Goal: Task Accomplishment & Management: Use online tool/utility

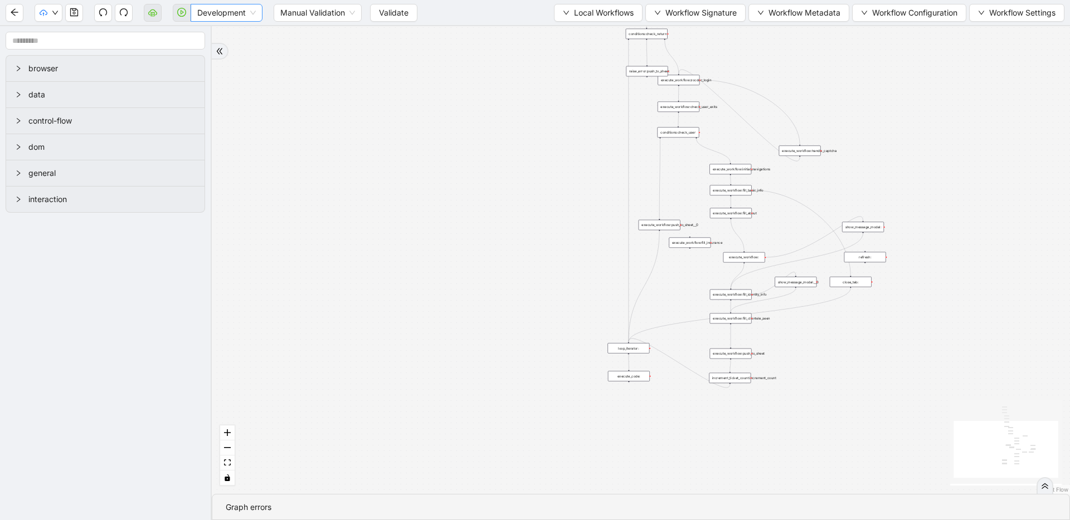
click at [226, 17] on span "Development" at bounding box center [226, 12] width 58 height 17
click at [226, 48] on div "Production" at bounding box center [226, 53] width 54 height 12
click at [372, 18] on button "Validate" at bounding box center [384, 13] width 47 height 18
click at [179, 11] on icon "play-circle" at bounding box center [181, 12] width 9 height 9
click at [177, 14] on button "button" at bounding box center [182, 13] width 18 height 18
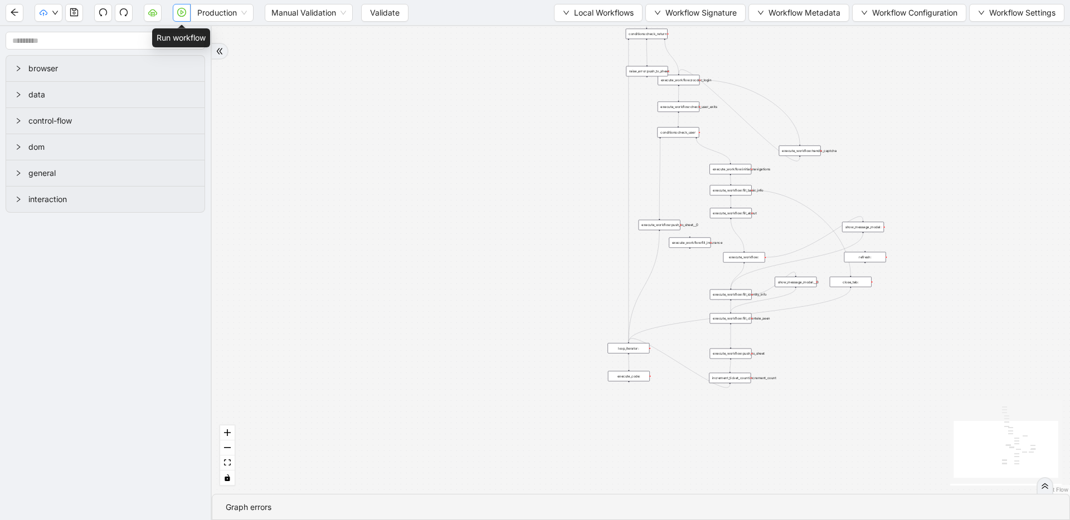
click at [184, 12] on icon "play-circle" at bounding box center [181, 12] width 9 height 9
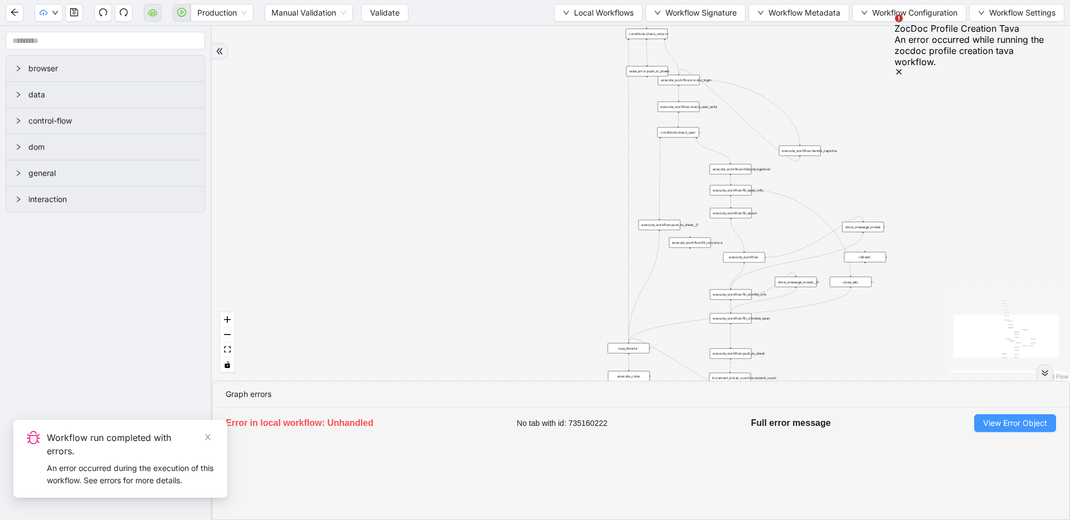
click at [988, 415] on button "View Error Object" at bounding box center [1015, 424] width 82 height 18
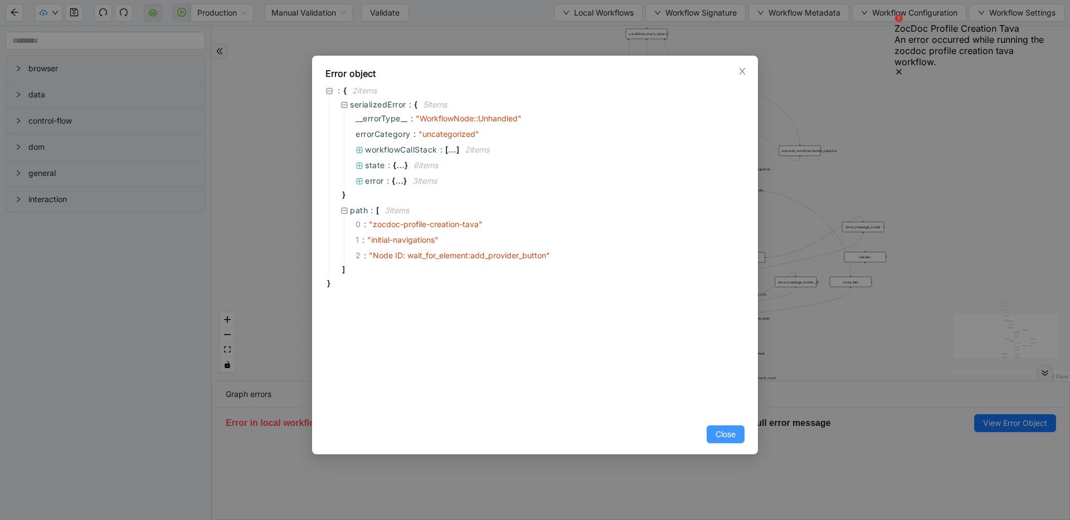
click at [728, 440] on span "Close" at bounding box center [725, 434] width 20 height 12
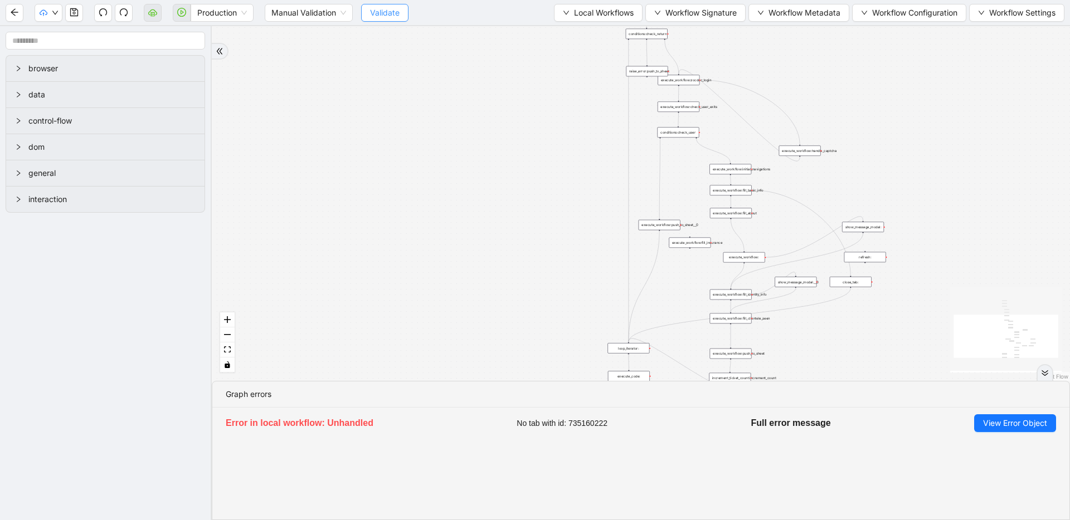
click at [375, 16] on span "Validate" at bounding box center [385, 13] width 30 height 12
click at [382, 297] on section "Production Manual Validation Validate Local Workflows Workflow Signature Workfl…" at bounding box center [535, 260] width 1070 height 520
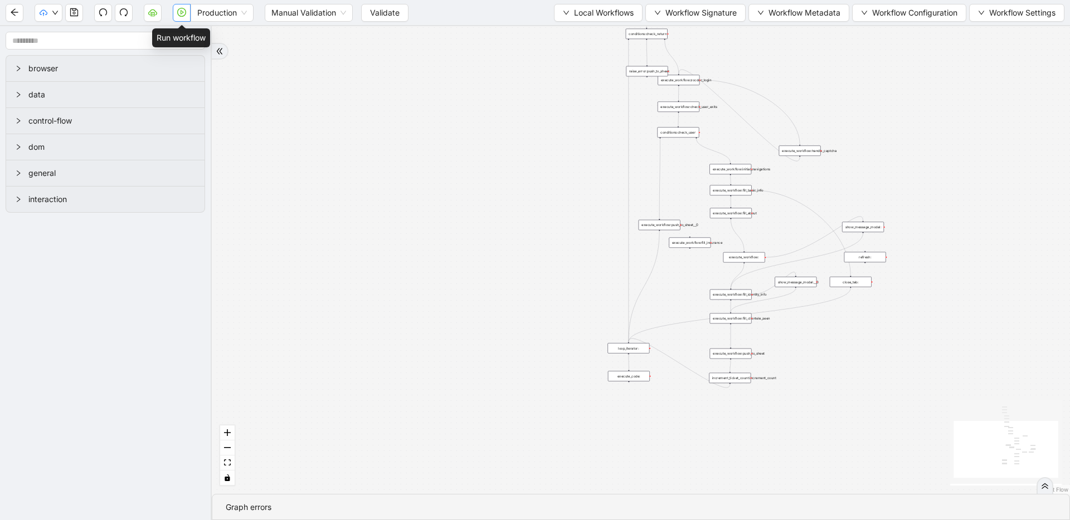
click at [182, 7] on button "button" at bounding box center [182, 13] width 18 height 18
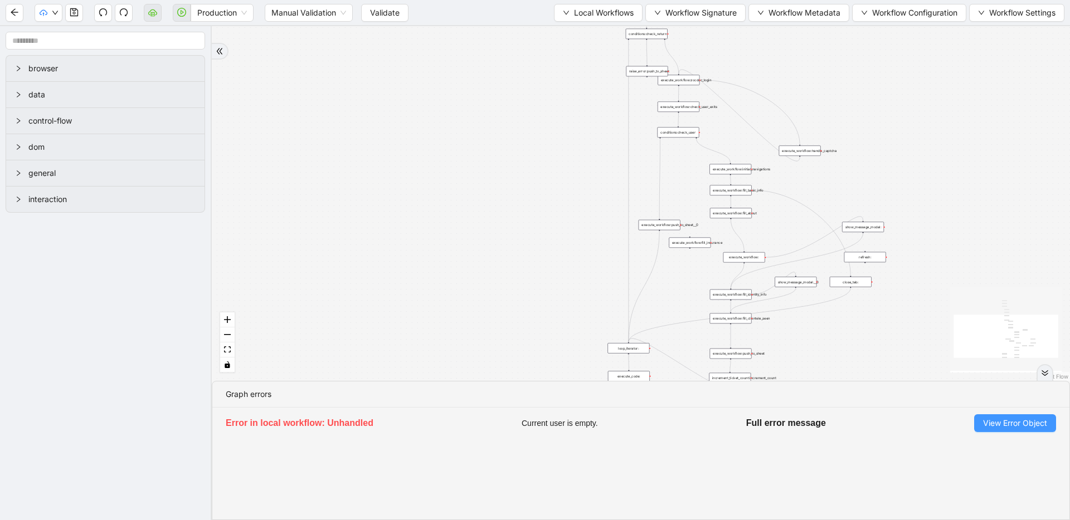
click at [1021, 431] on button "View Error Object" at bounding box center [1015, 424] width 82 height 18
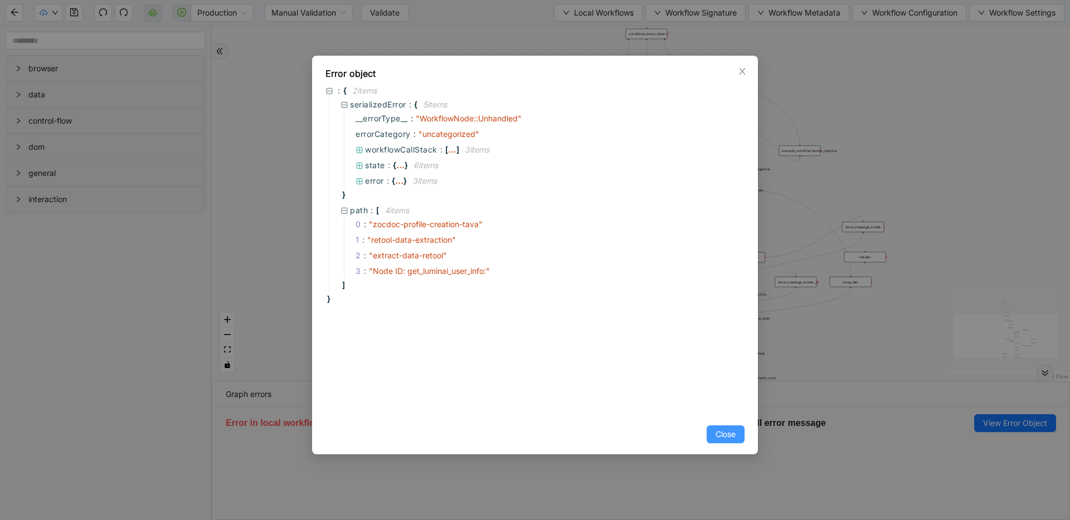
click at [737, 431] on button "Close" at bounding box center [725, 435] width 38 height 18
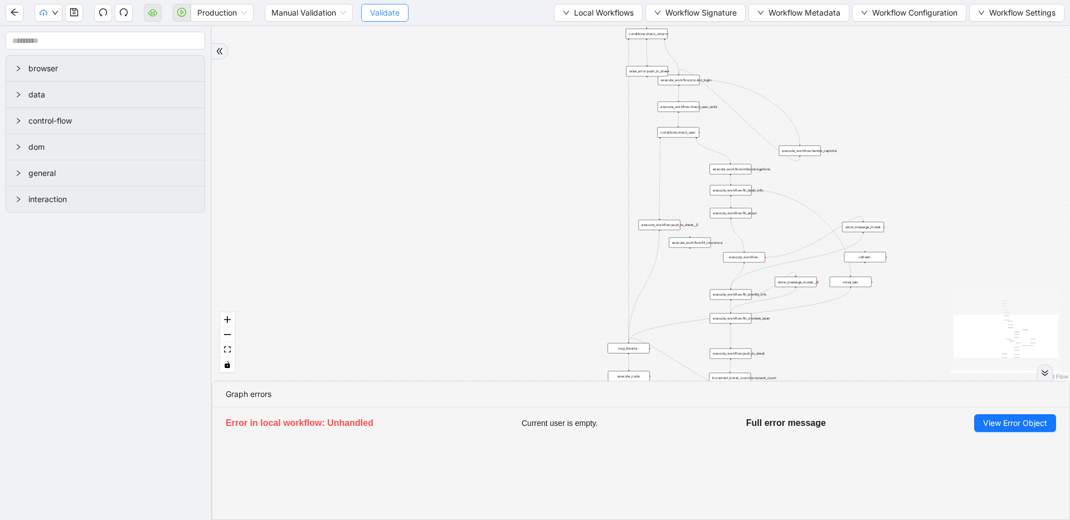
click at [377, 4] on button "Validate" at bounding box center [384, 13] width 47 height 18
click at [394, 14] on span "Validate" at bounding box center [385, 13] width 30 height 12
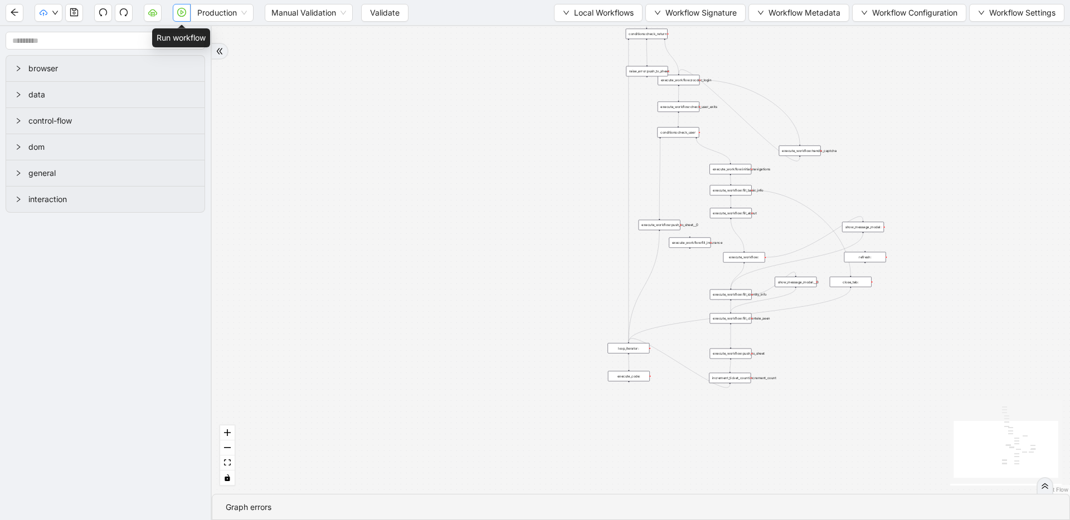
click at [184, 10] on icon "play-circle" at bounding box center [181, 12] width 9 height 9
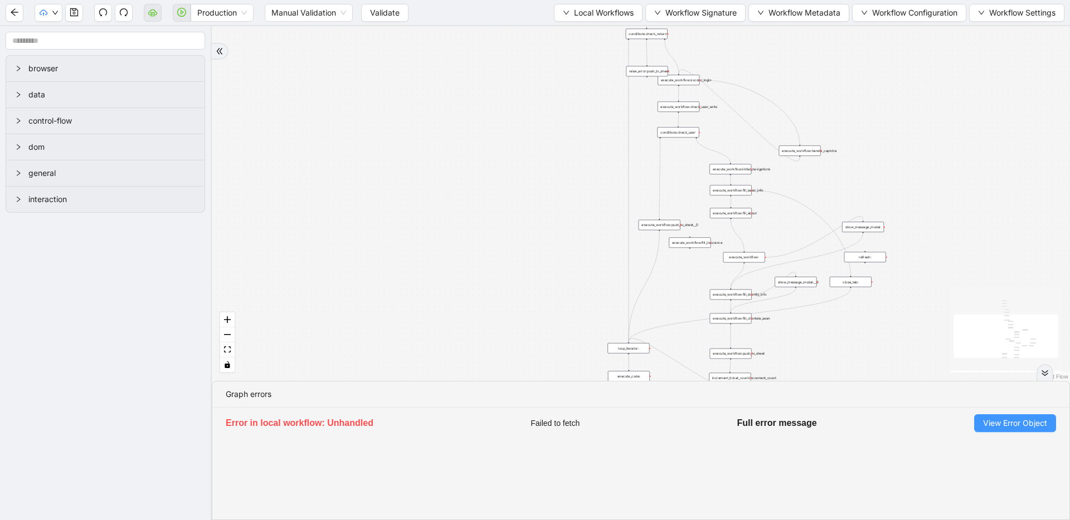
click at [983, 417] on span "View Error Object" at bounding box center [1015, 423] width 64 height 12
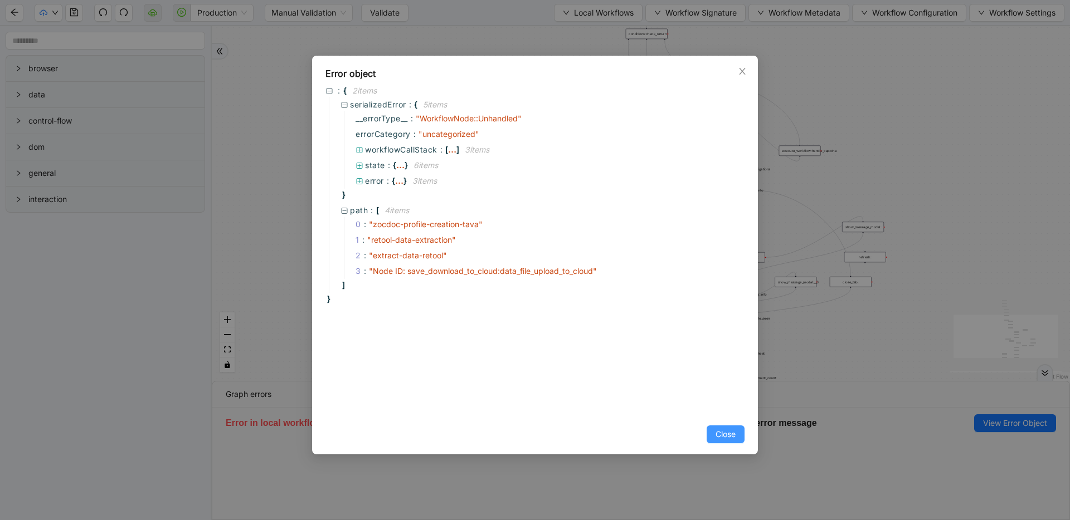
click at [715, 433] on span "Close" at bounding box center [725, 434] width 20 height 12
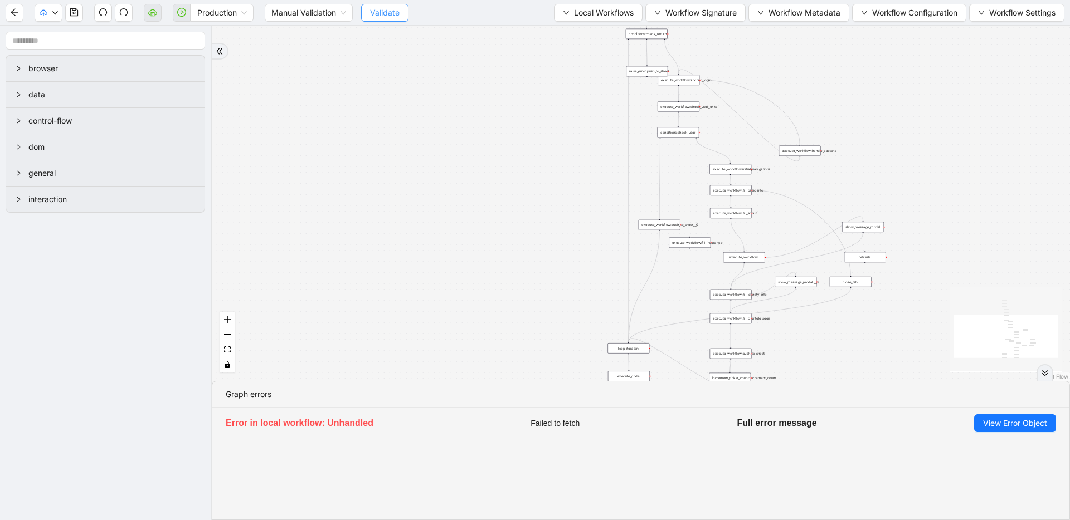
click at [377, 9] on span "Validate" at bounding box center [385, 13] width 30 height 12
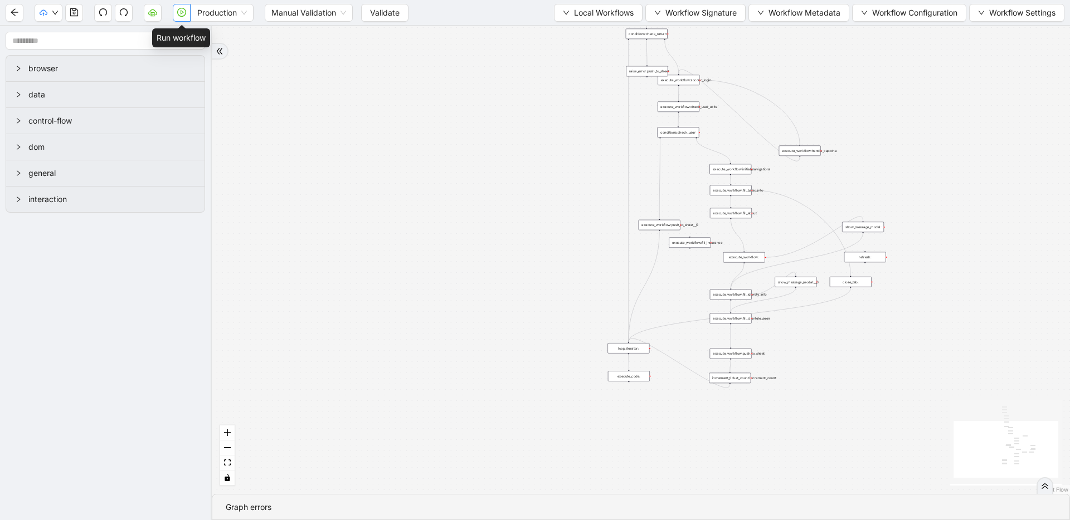
click at [178, 8] on icon "play-circle" at bounding box center [181, 12] width 9 height 9
